Goal: Transaction & Acquisition: Purchase product/service

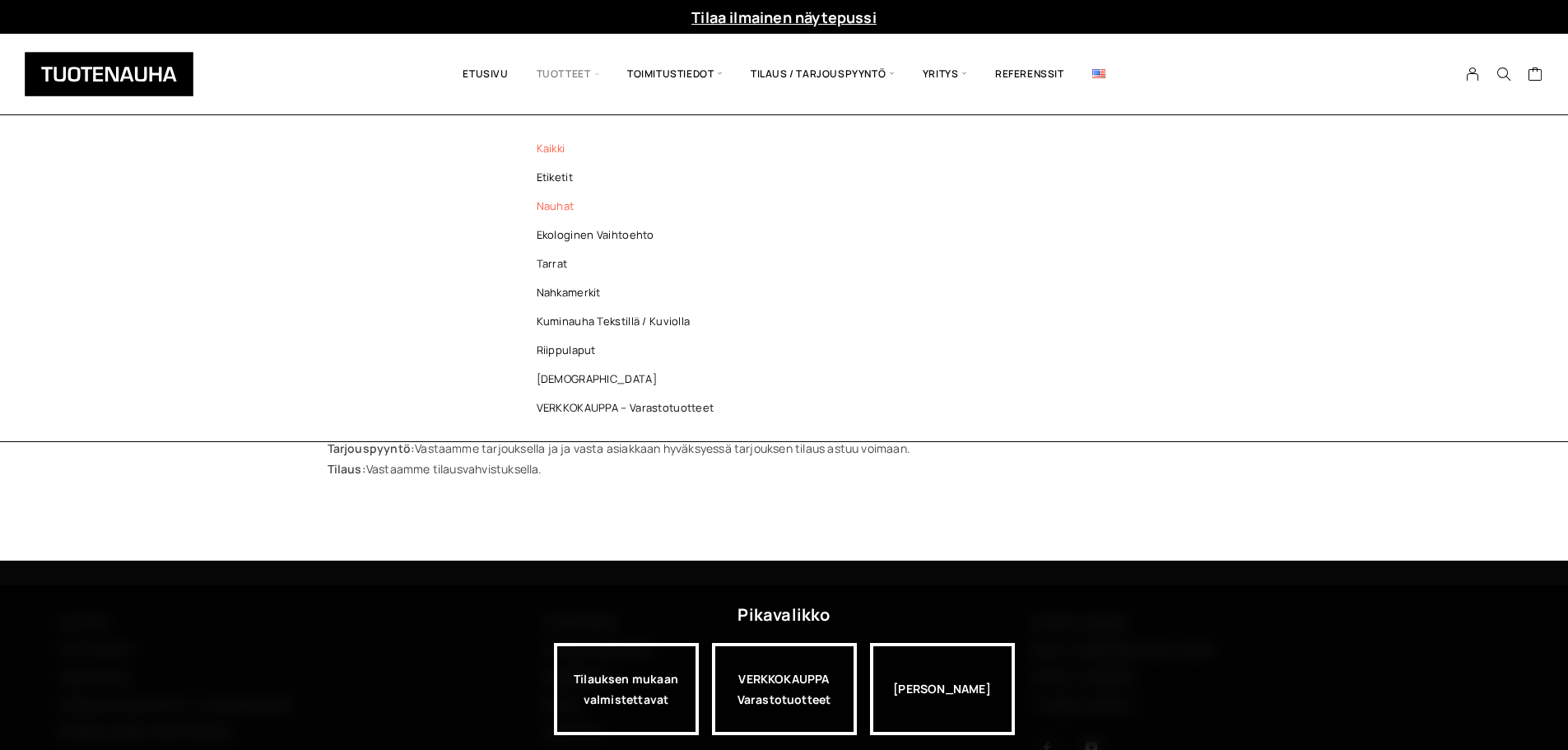
click at [545, 206] on link "Nauhat" at bounding box center [630, 206] width 239 height 29
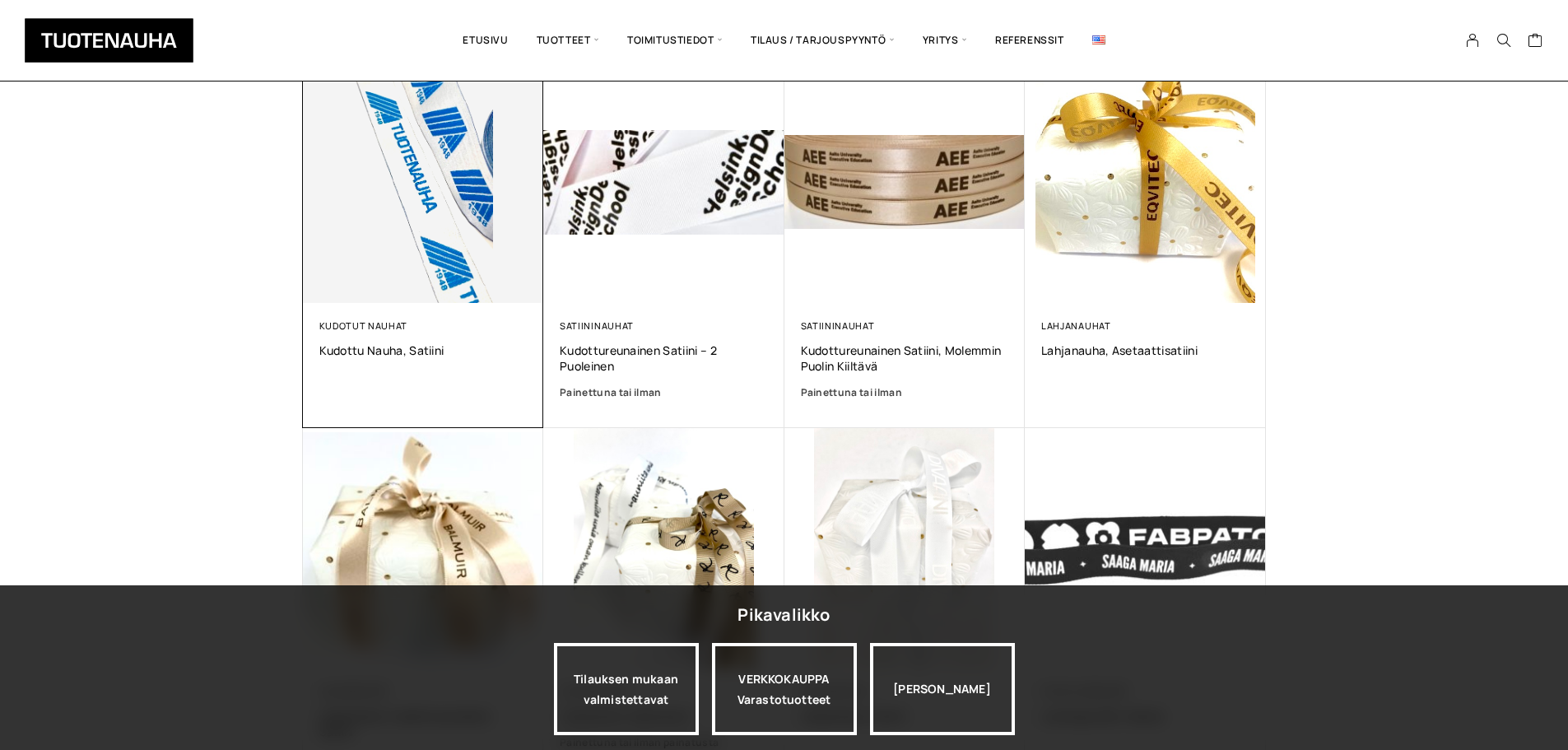
scroll to position [658, 0]
click at [433, 215] on img at bounding box center [423, 183] width 241 height 241
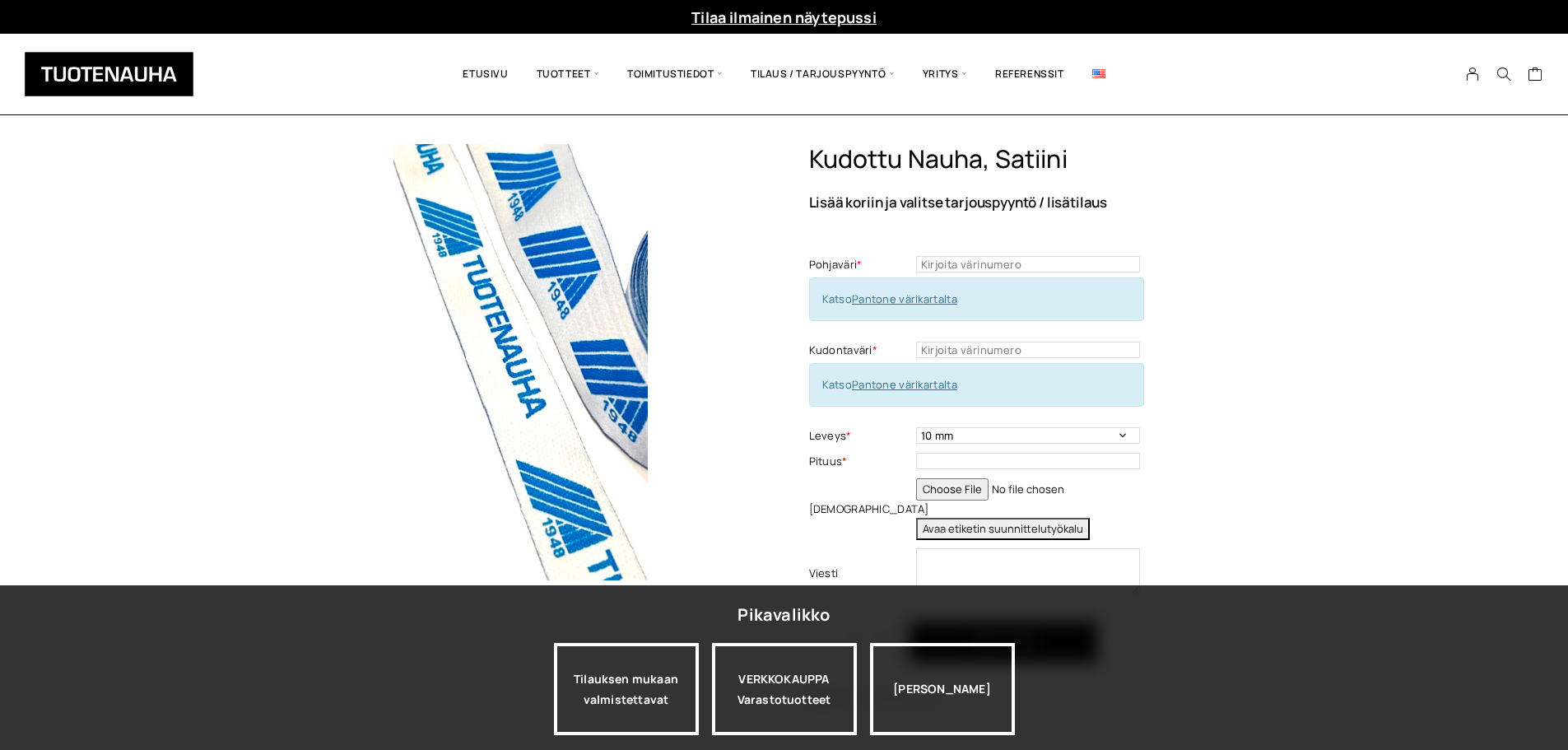
click at [890, 296] on link "Pantone värikartalta" at bounding box center [905, 299] width 106 height 15
